Goal: Task Accomplishment & Management: Manage account settings

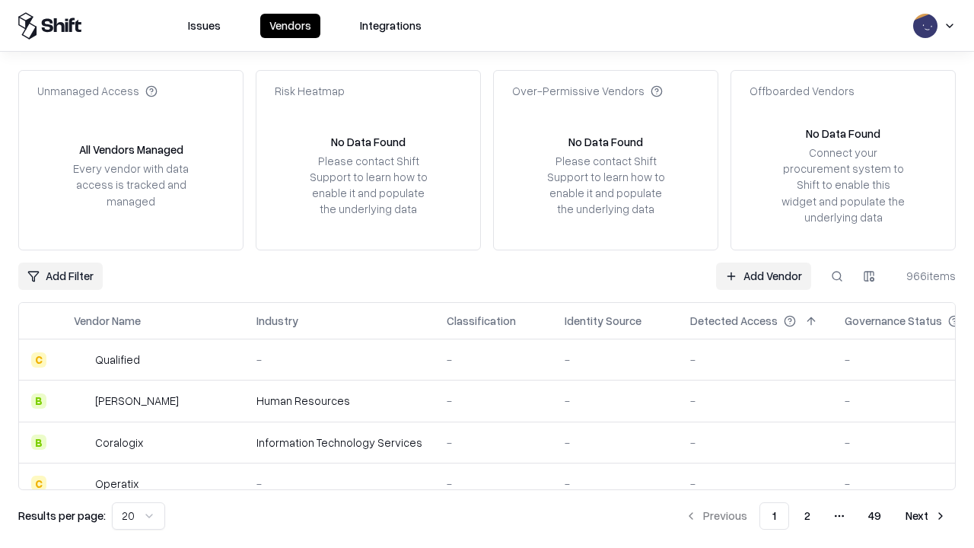
click at [764, 276] on link "Add Vendor" at bounding box center [763, 276] width 95 height 27
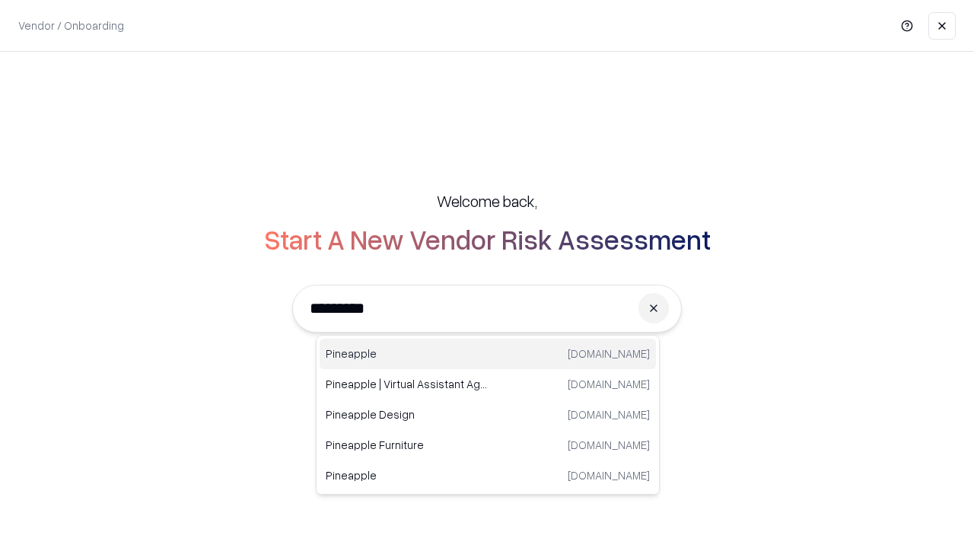
click at [488, 354] on div "Pineapple pineappleenergy.com" at bounding box center [488, 354] width 336 height 30
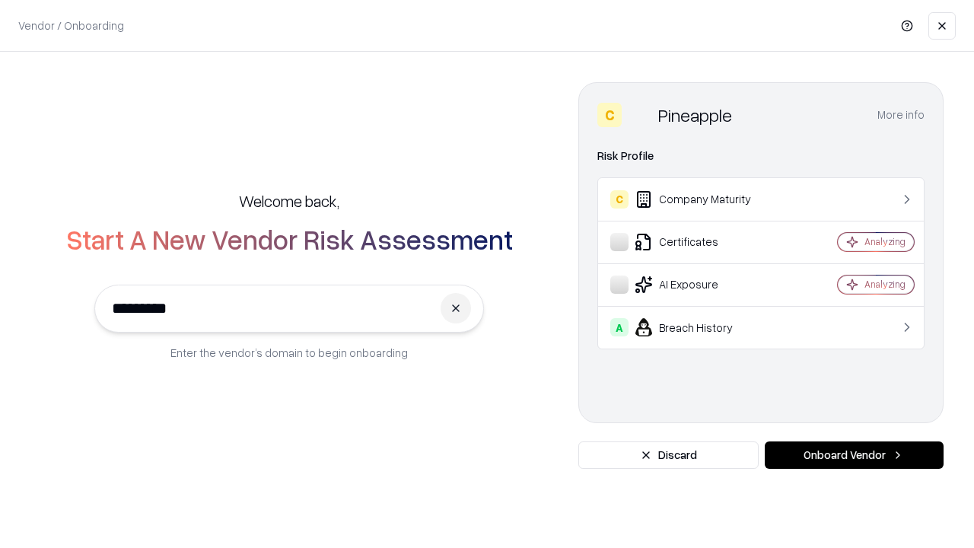
type input "*********"
click at [854, 455] on button "Onboard Vendor" at bounding box center [854, 455] width 179 height 27
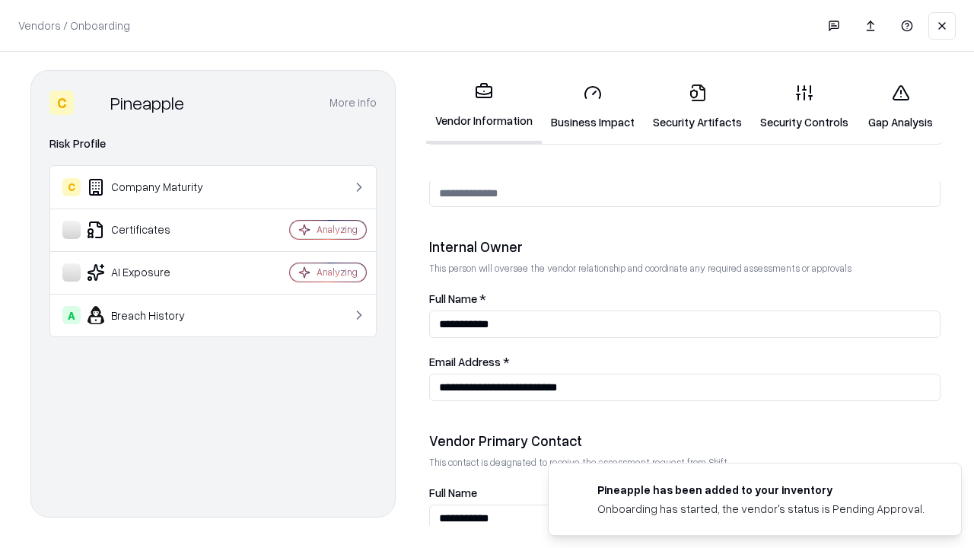
scroll to position [789, 0]
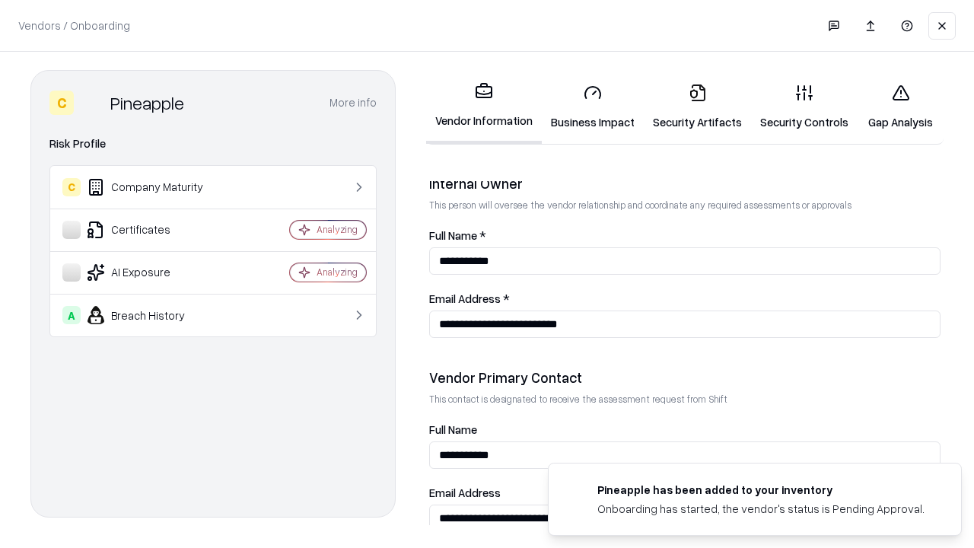
click at [593, 107] on link "Business Impact" at bounding box center [593, 107] width 102 height 71
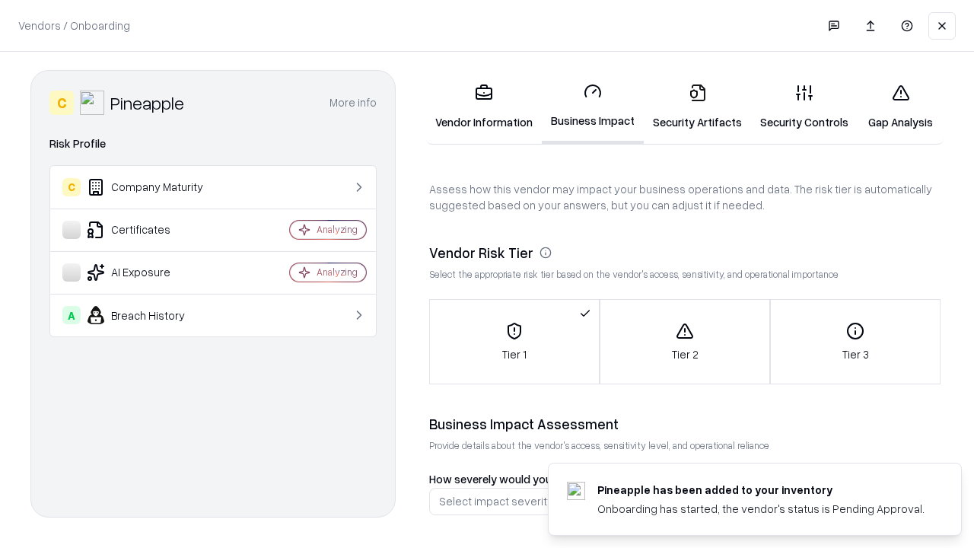
click at [697, 107] on link "Security Artifacts" at bounding box center [697, 107] width 107 height 71
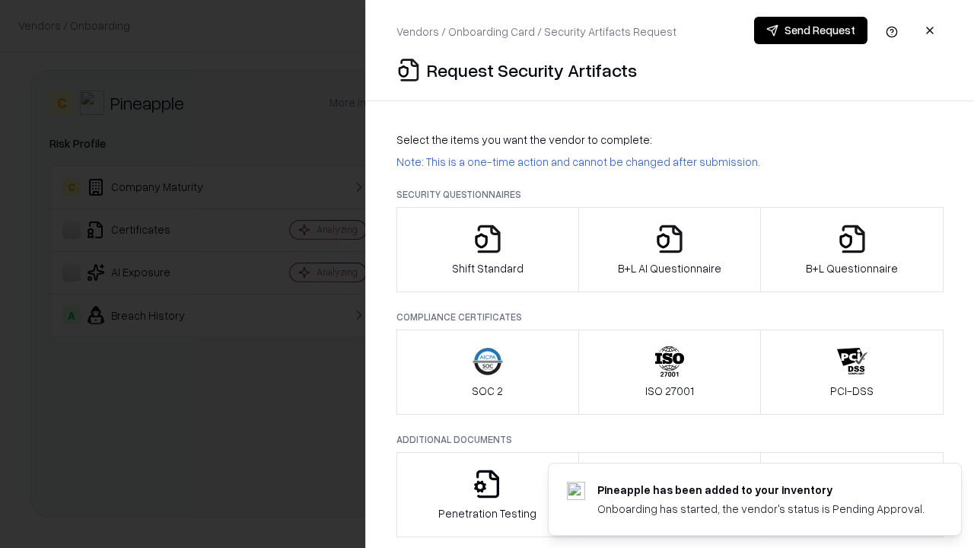
click at [487, 250] on icon "button" at bounding box center [488, 239] width 30 height 30
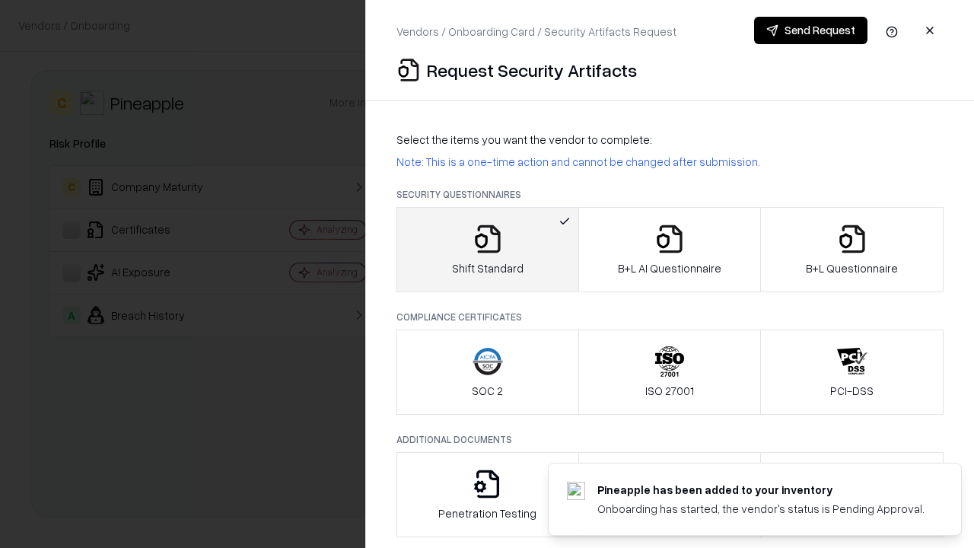
click at [811, 30] on button "Send Request" at bounding box center [810, 30] width 113 height 27
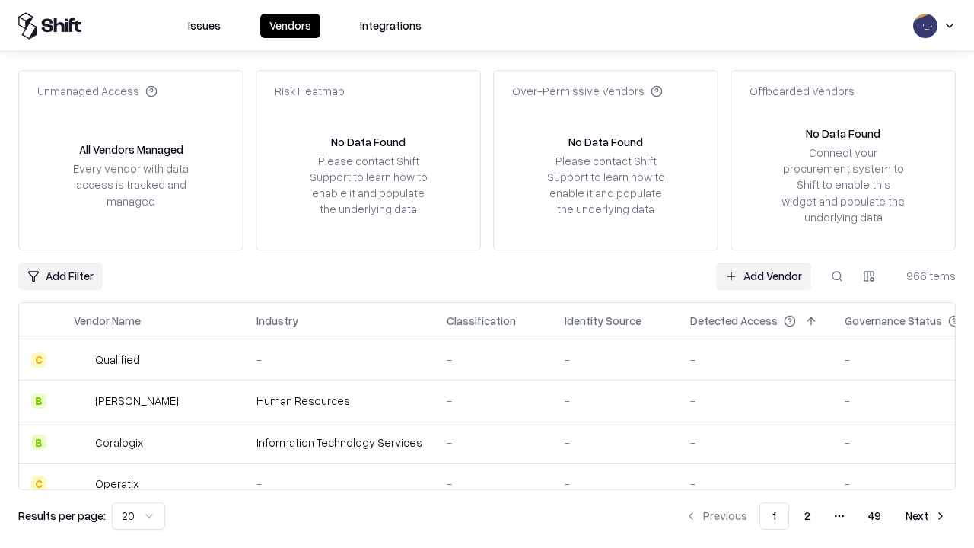
click at [837, 276] on button at bounding box center [837, 276] width 27 height 27
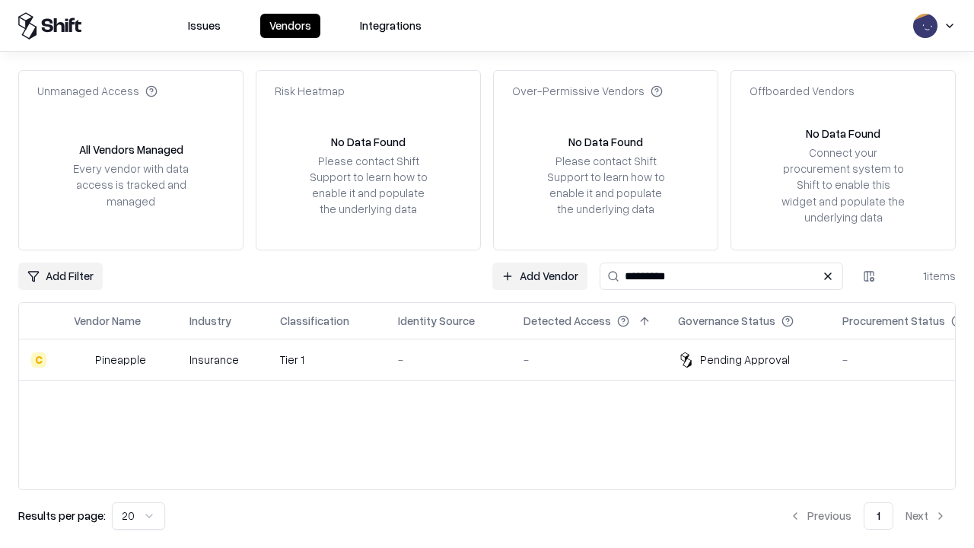
type input "*********"
click at [496, 359] on div "-" at bounding box center [448, 360] width 101 height 16
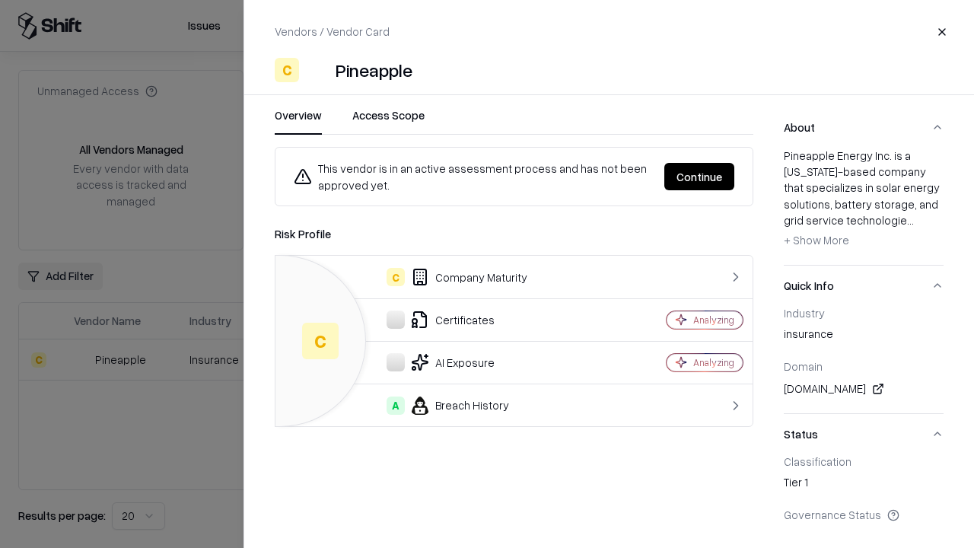
click at [700, 177] on button "Continue" at bounding box center [700, 176] width 70 height 27
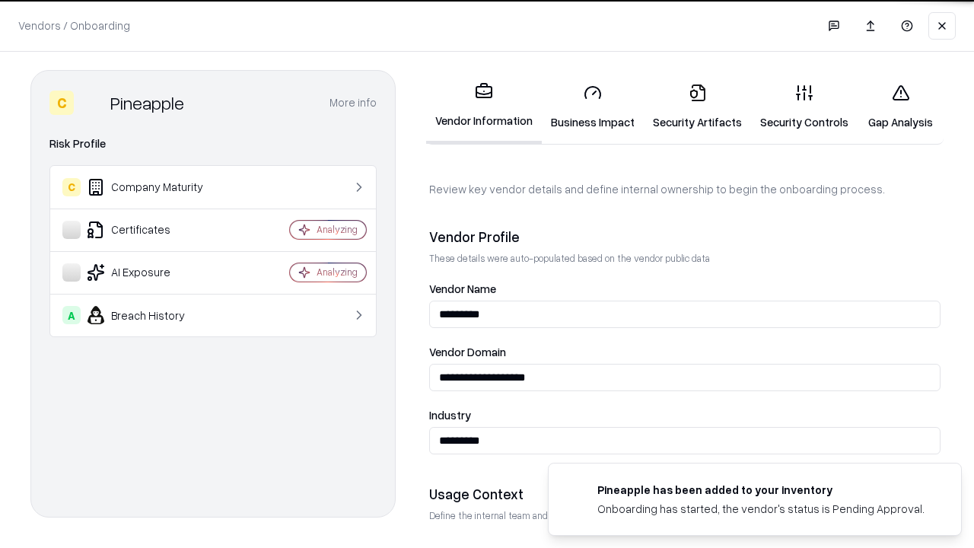
click at [697, 107] on link "Security Artifacts" at bounding box center [697, 107] width 107 height 71
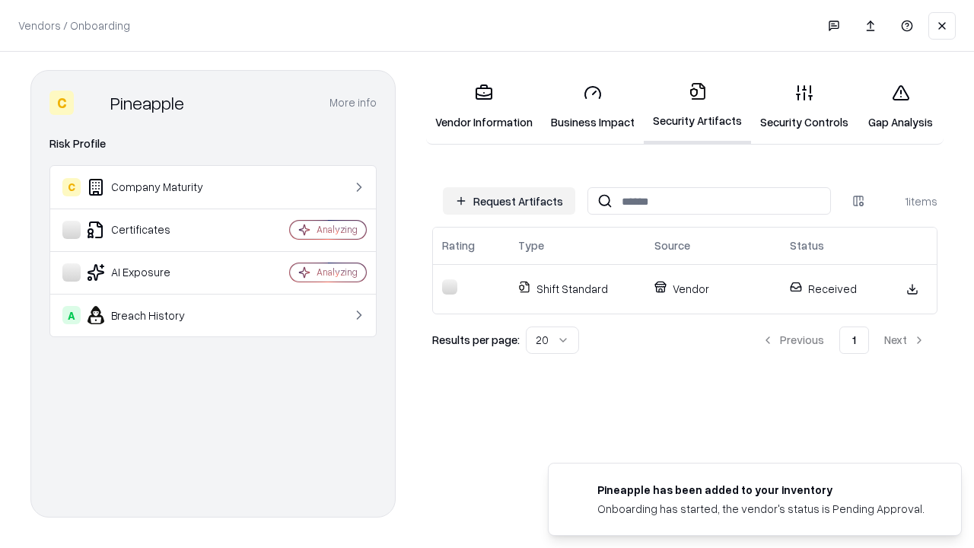
click at [805, 107] on link "Security Controls" at bounding box center [804, 107] width 107 height 71
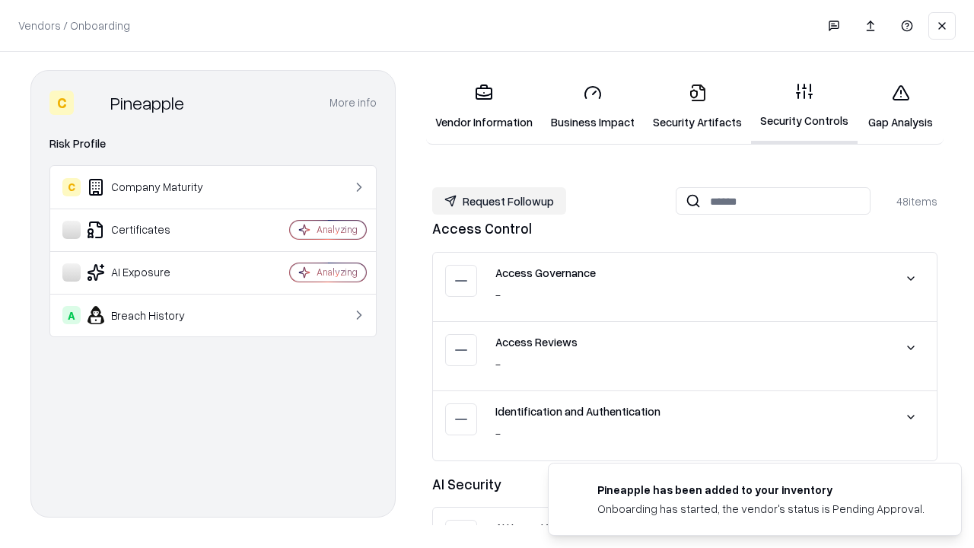
click at [499, 201] on button "Request Followup" at bounding box center [499, 200] width 134 height 27
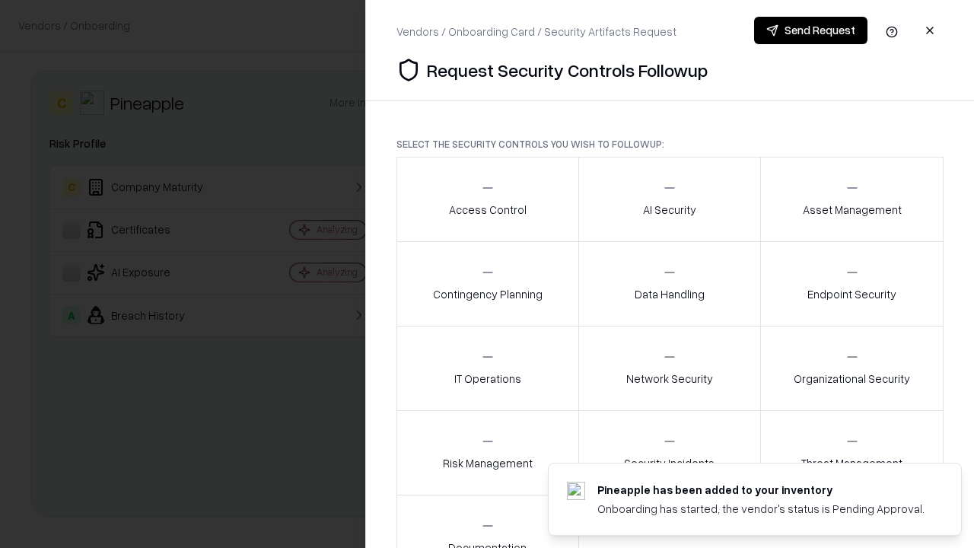
click at [487, 199] on div "Access Control" at bounding box center [488, 198] width 78 height 37
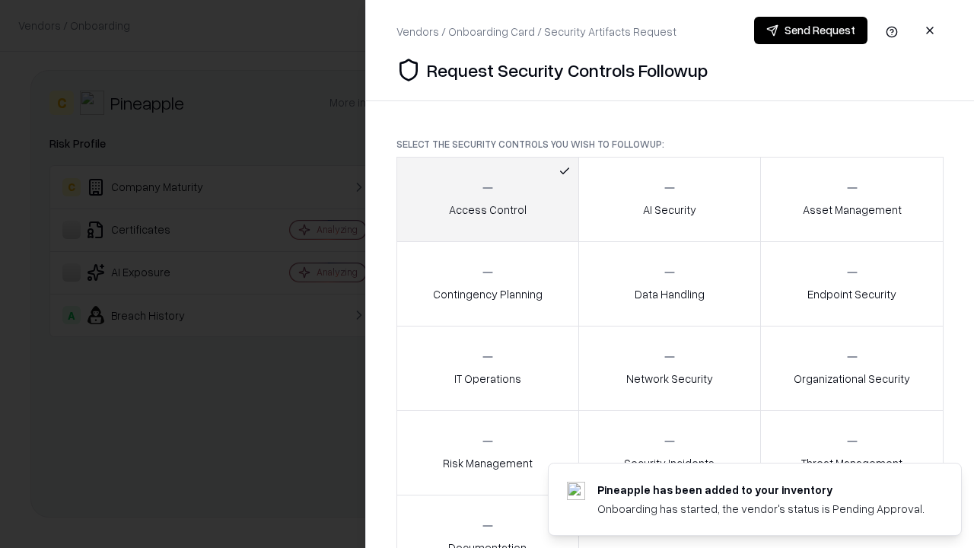
click at [811, 30] on button "Send Request" at bounding box center [810, 30] width 113 height 27
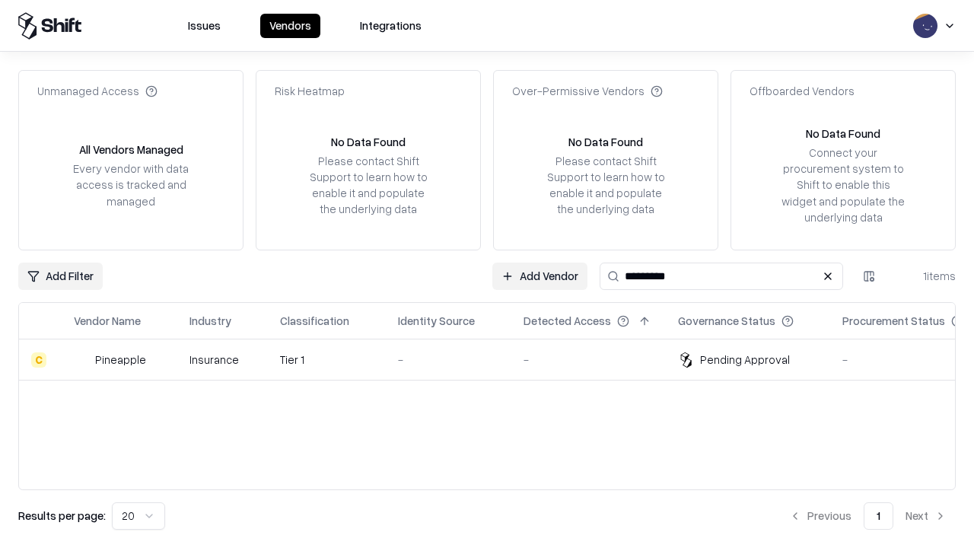
type input "*********"
click at [496, 359] on div "-" at bounding box center [448, 360] width 101 height 16
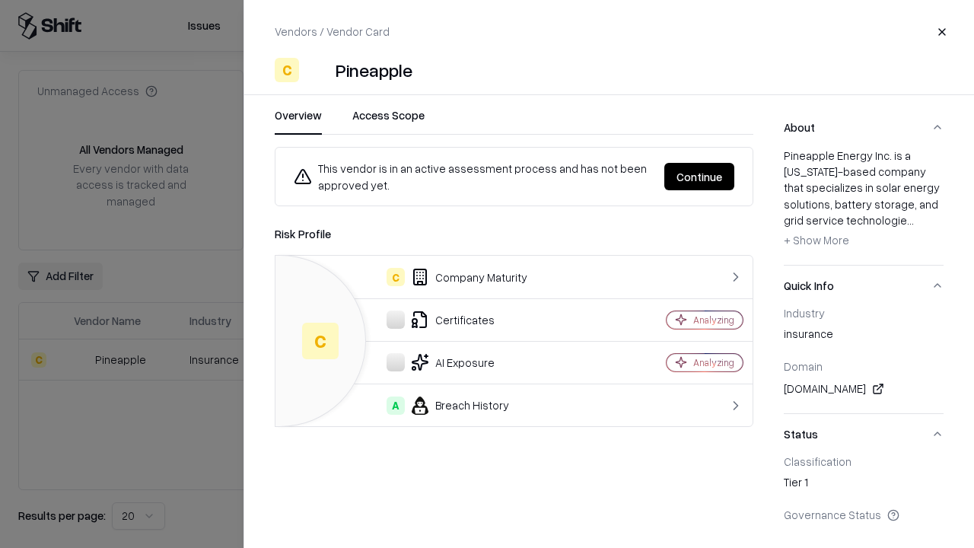
click at [700, 177] on button "Continue" at bounding box center [700, 176] width 70 height 27
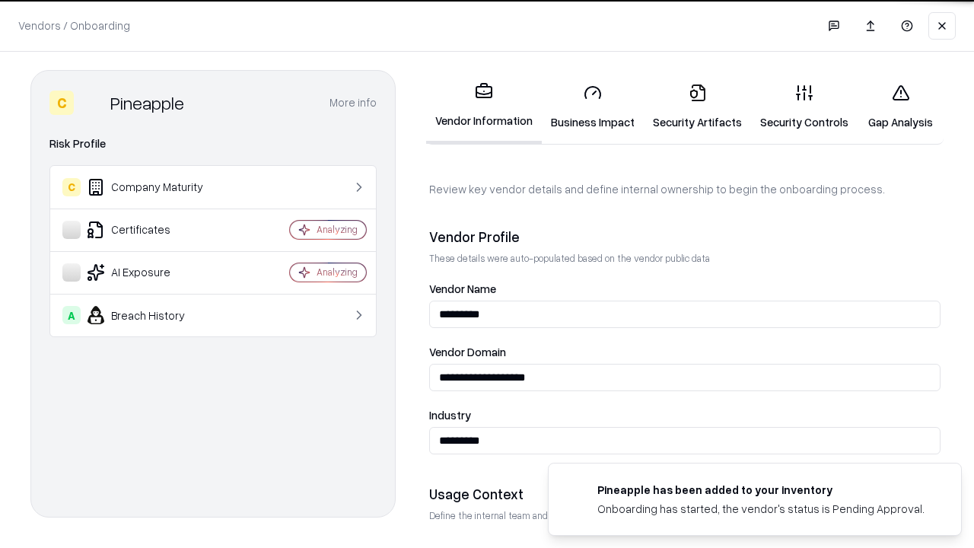
click at [901, 107] on link "Gap Analysis" at bounding box center [901, 107] width 86 height 71
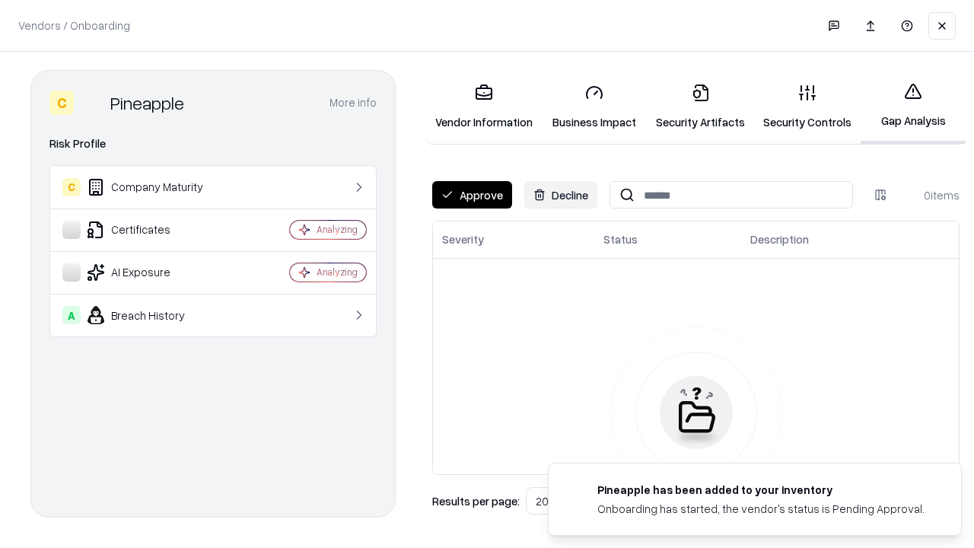
click at [472, 195] on button "Approve" at bounding box center [472, 194] width 80 height 27
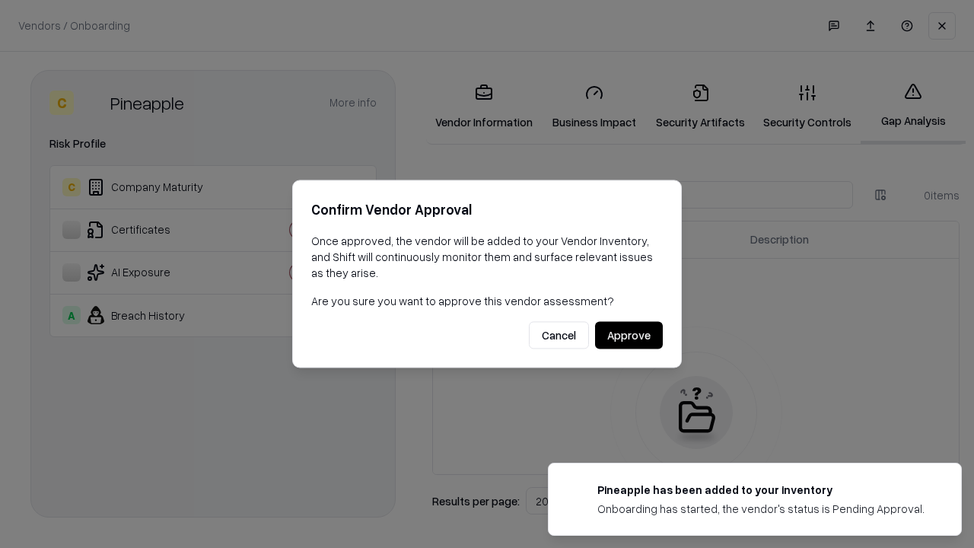
click at [629, 335] on button "Approve" at bounding box center [629, 335] width 68 height 27
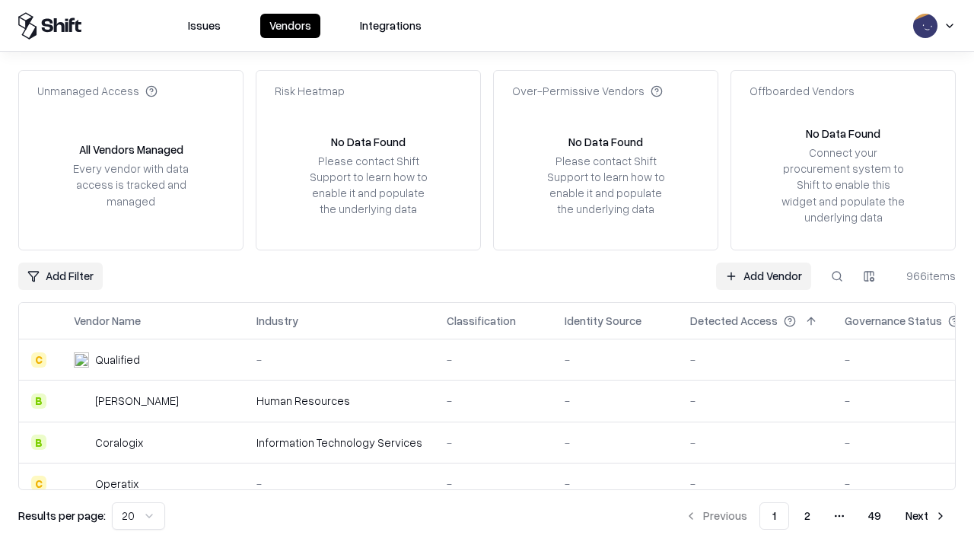
type input "*********"
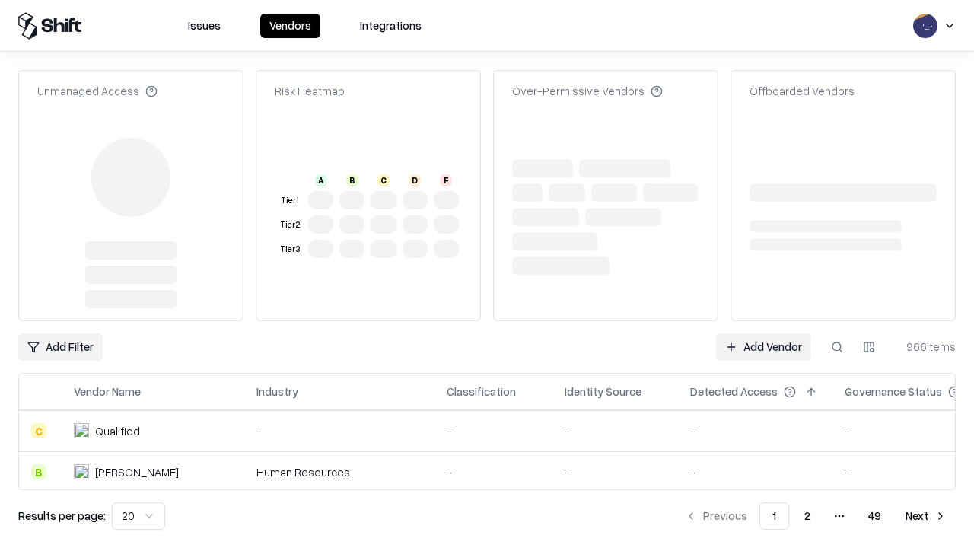
click at [764, 333] on link "Add Vendor" at bounding box center [763, 346] width 95 height 27
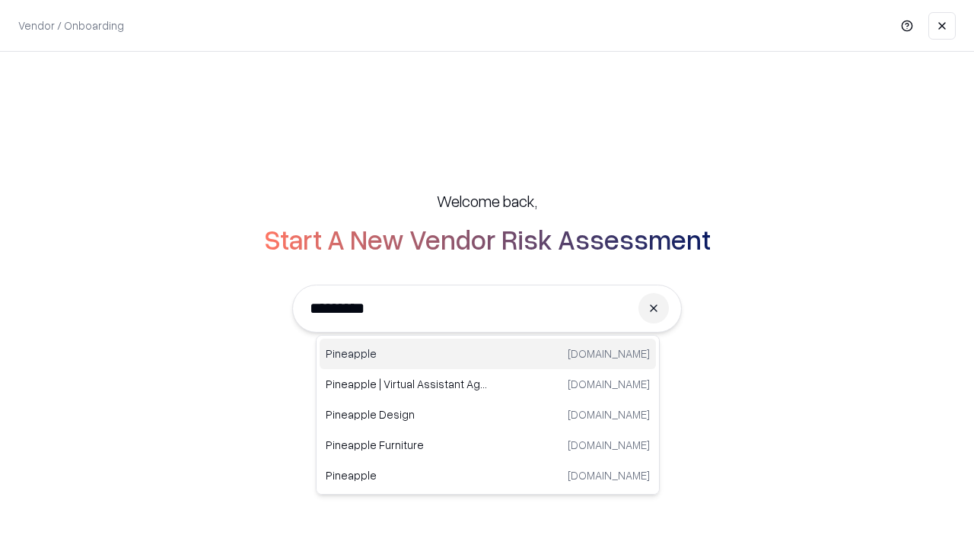
click at [488, 354] on div "Pineapple [DOMAIN_NAME]" at bounding box center [488, 354] width 336 height 30
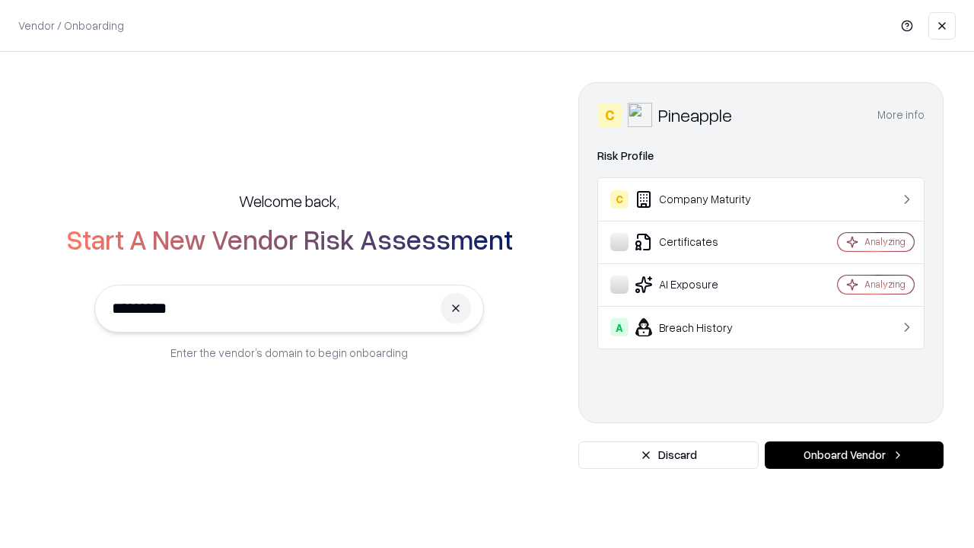
type input "*********"
click at [854, 455] on button "Onboard Vendor" at bounding box center [854, 455] width 179 height 27
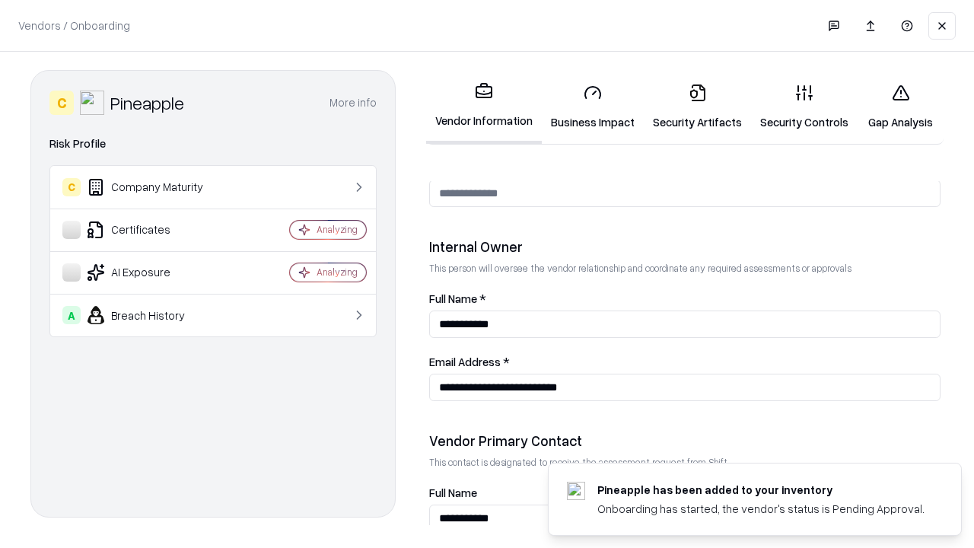
scroll to position [789, 0]
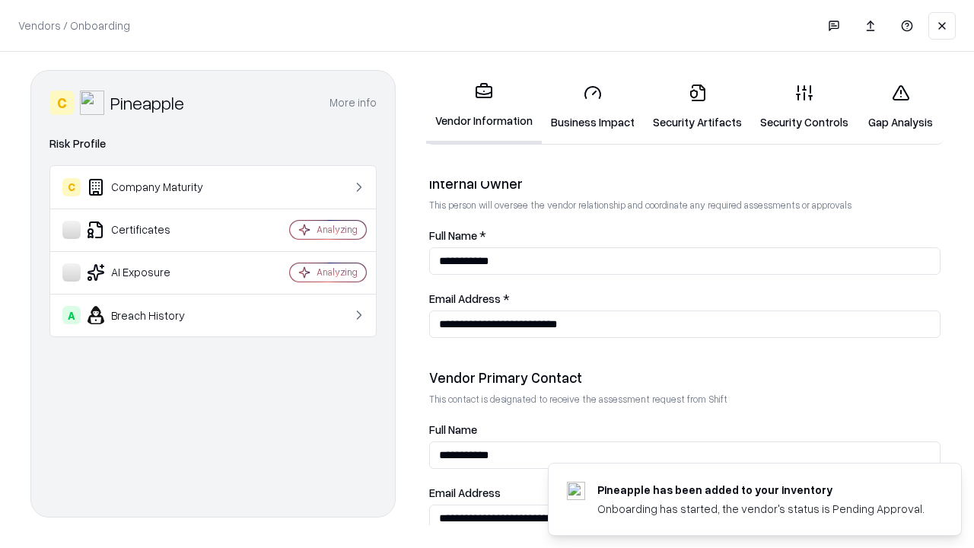
click at [901, 107] on link "Gap Analysis" at bounding box center [901, 107] width 86 height 71
